Goal: Task Accomplishment & Management: Manage account settings

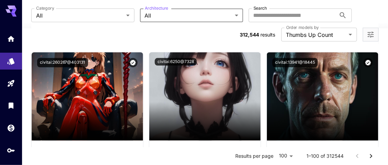
scroll to position [1890, 0]
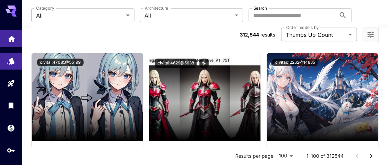
click at [8, 42] on link at bounding box center [11, 38] width 22 height 17
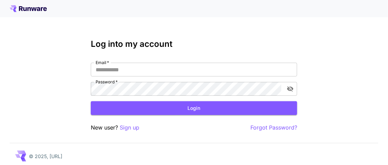
type input "**********"
click at [257, 112] on button "Login" at bounding box center [194, 108] width 206 height 14
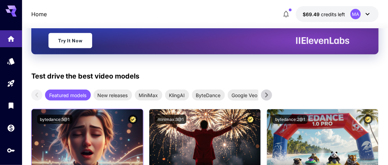
scroll to position [137, 0]
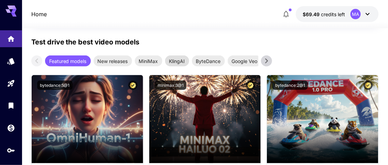
click at [184, 60] on span "KlingAI" at bounding box center [177, 60] width 24 height 7
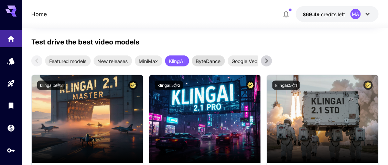
click at [214, 62] on span "ByteDance" at bounding box center [208, 60] width 33 height 7
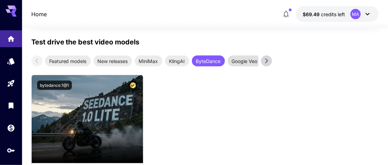
click at [243, 56] on div "Google Veo" at bounding box center [244, 60] width 34 height 11
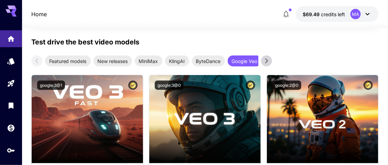
click at [266, 61] on icon at bounding box center [266, 60] width 3 height 5
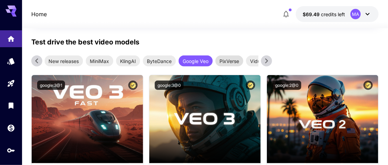
click at [237, 60] on span "PixVerse" at bounding box center [229, 60] width 28 height 7
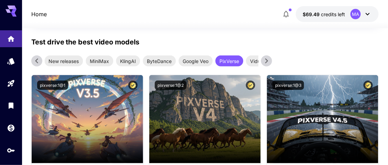
click at [265, 60] on icon at bounding box center [266, 61] width 10 height 10
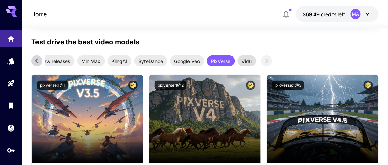
click at [251, 61] on span "Vidu" at bounding box center [246, 60] width 19 height 7
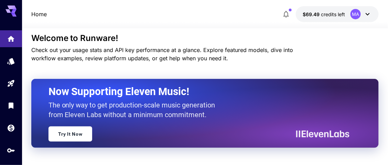
scroll to position [0, 0]
